Goal: Go to known website: Access a specific website the user already knows

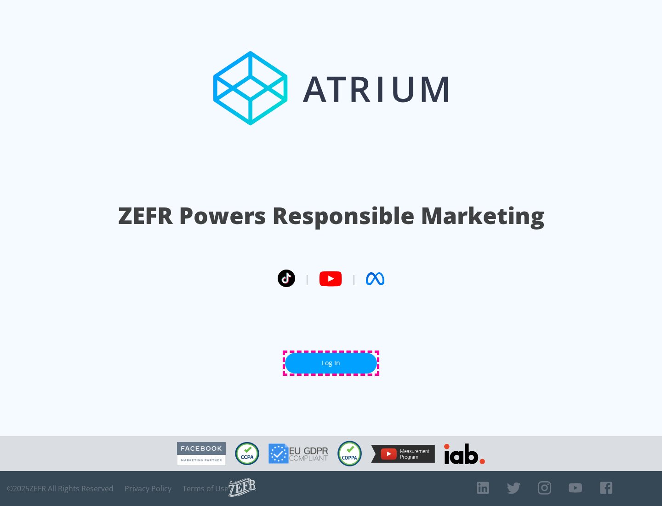
click at [331, 363] on link "Log In" at bounding box center [331, 363] width 92 height 21
